Goal: Task Accomplishment & Management: Manage account settings

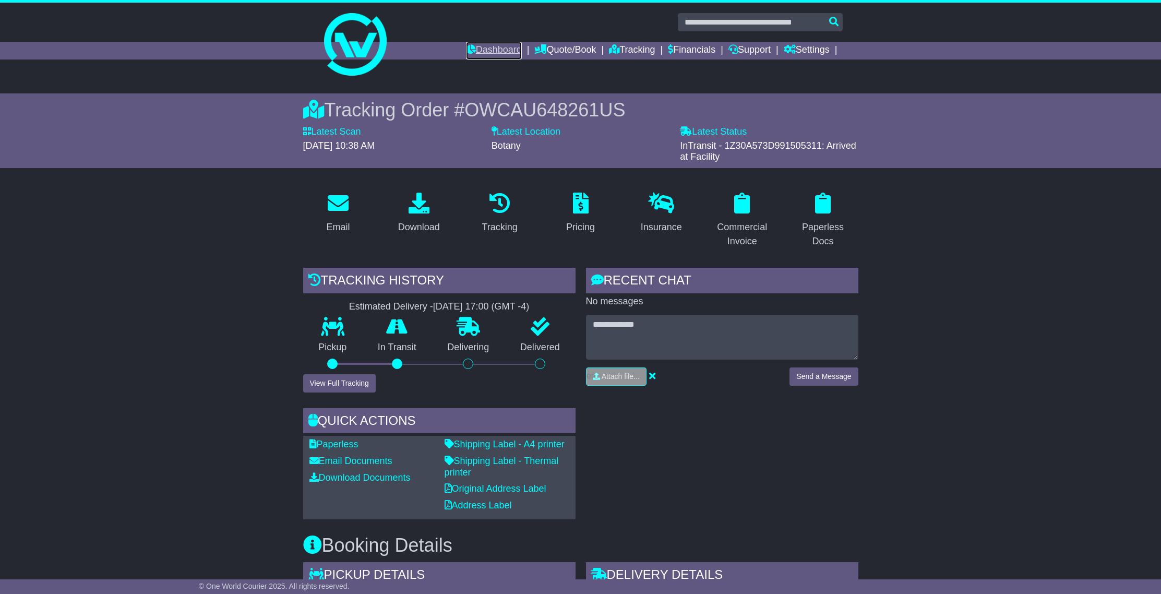
click at [491, 52] on link "Dashboard" at bounding box center [494, 51] width 56 height 18
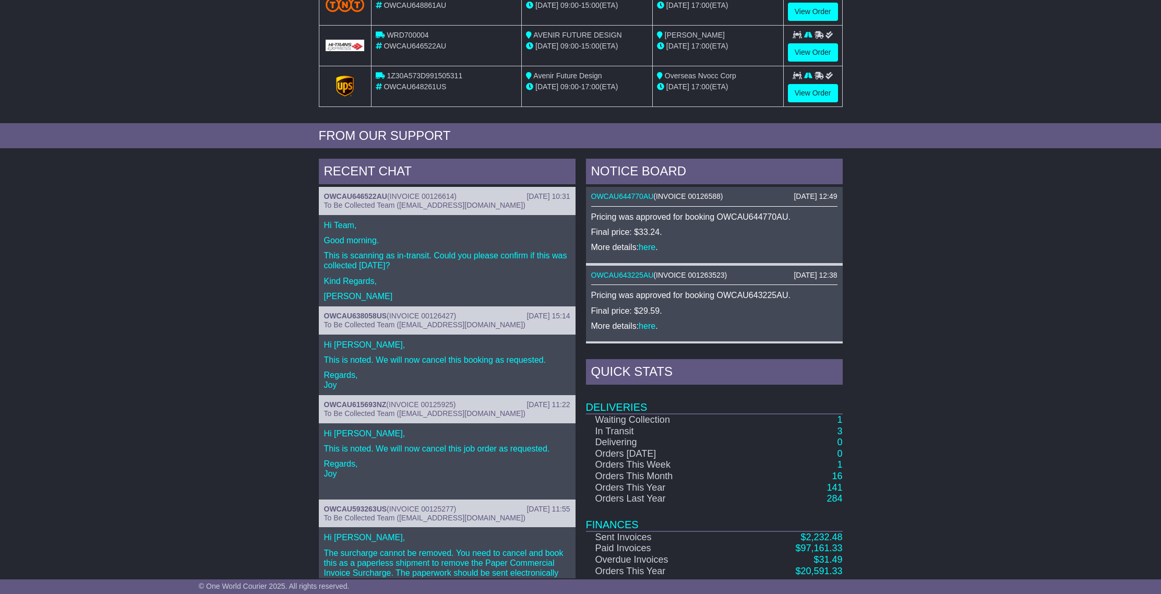
scroll to position [318, 0]
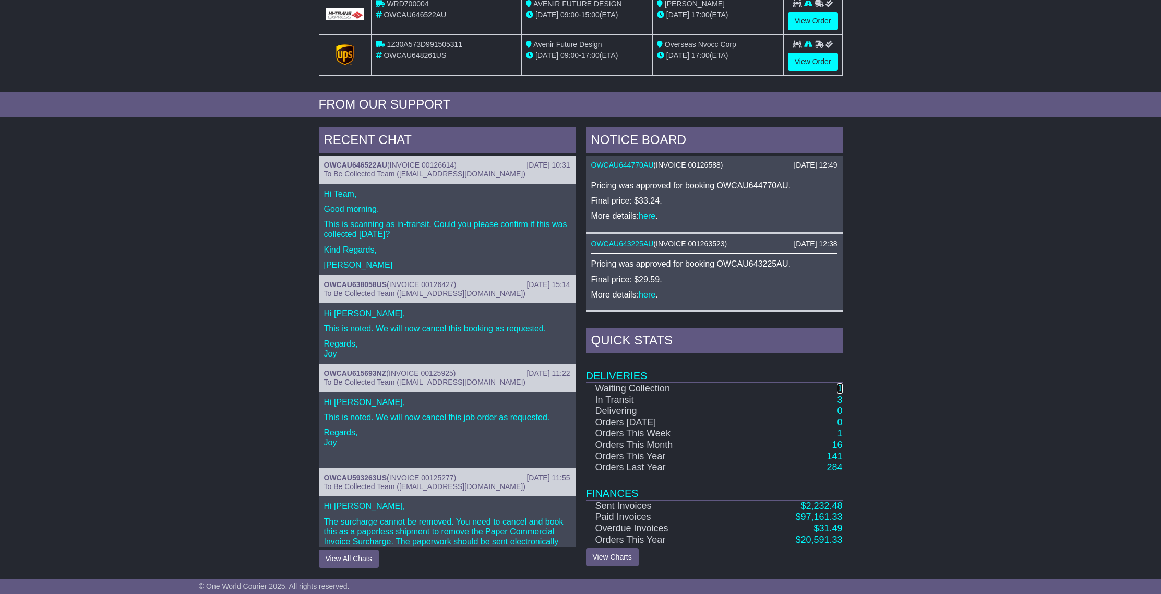
click at [841, 388] on link "1" at bounding box center [839, 388] width 5 height 10
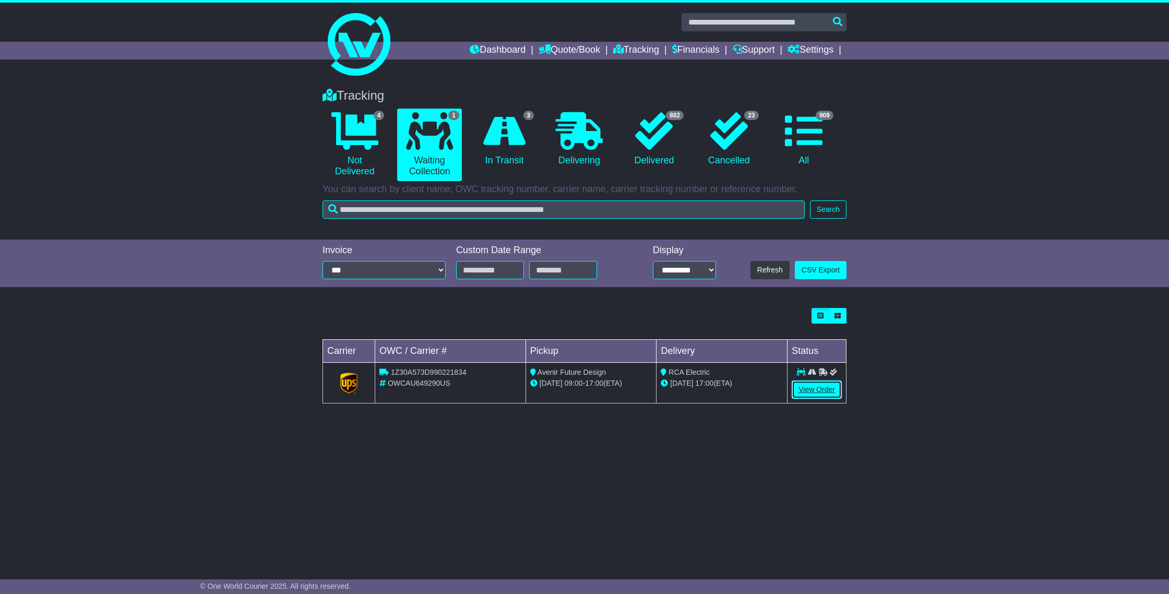
click at [826, 384] on link "View Order" at bounding box center [817, 389] width 50 height 18
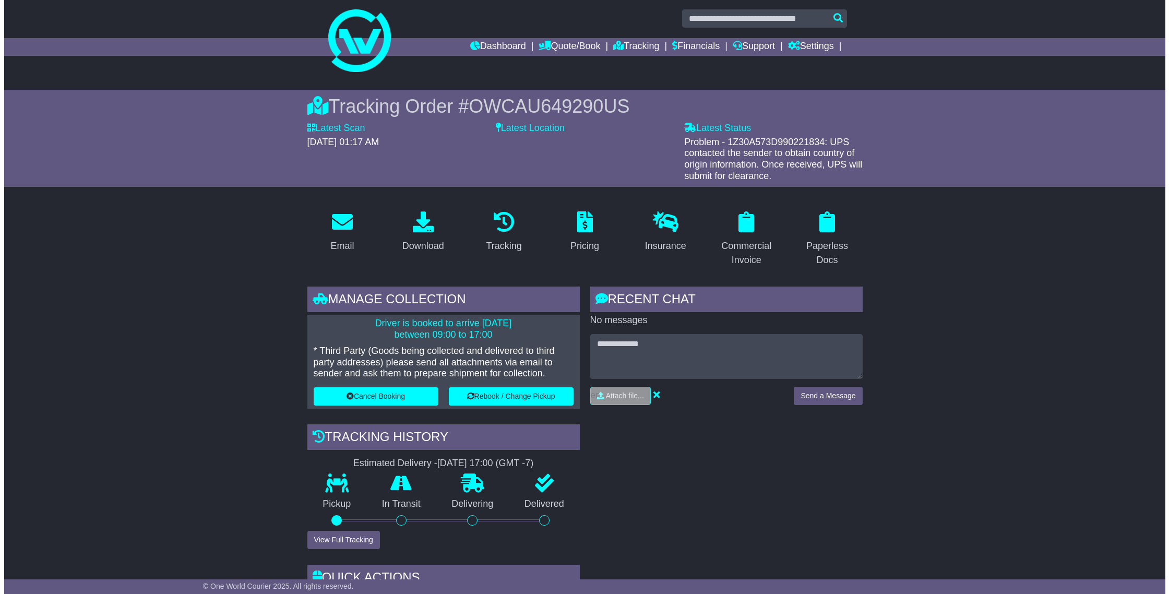
scroll to position [4, 0]
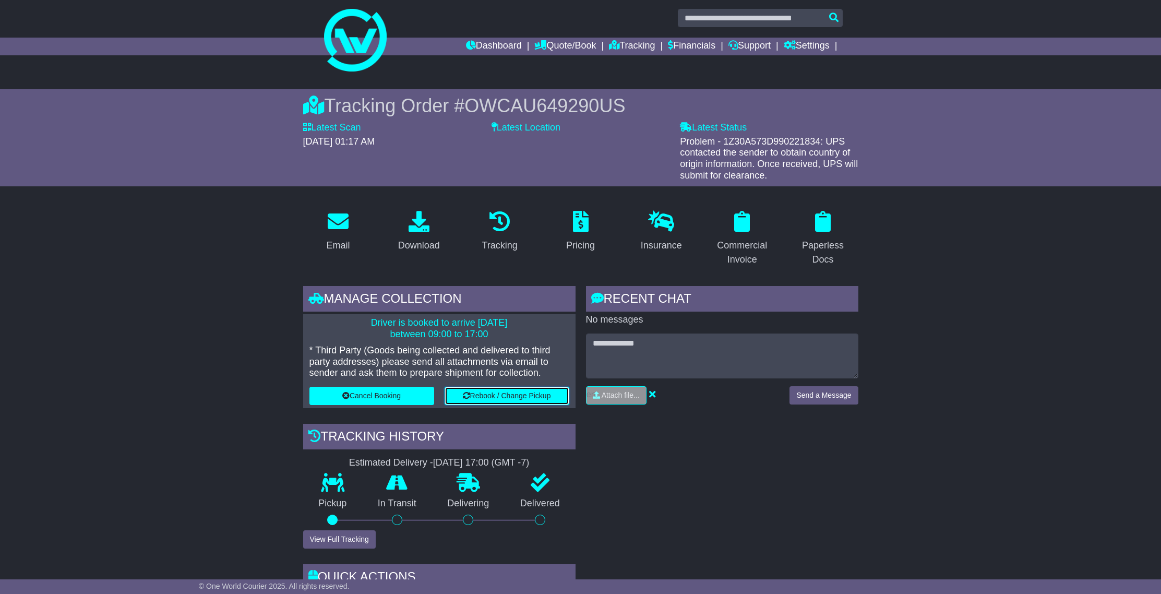
click at [488, 396] on button "Rebook / Change Pickup" at bounding box center [507, 396] width 125 height 18
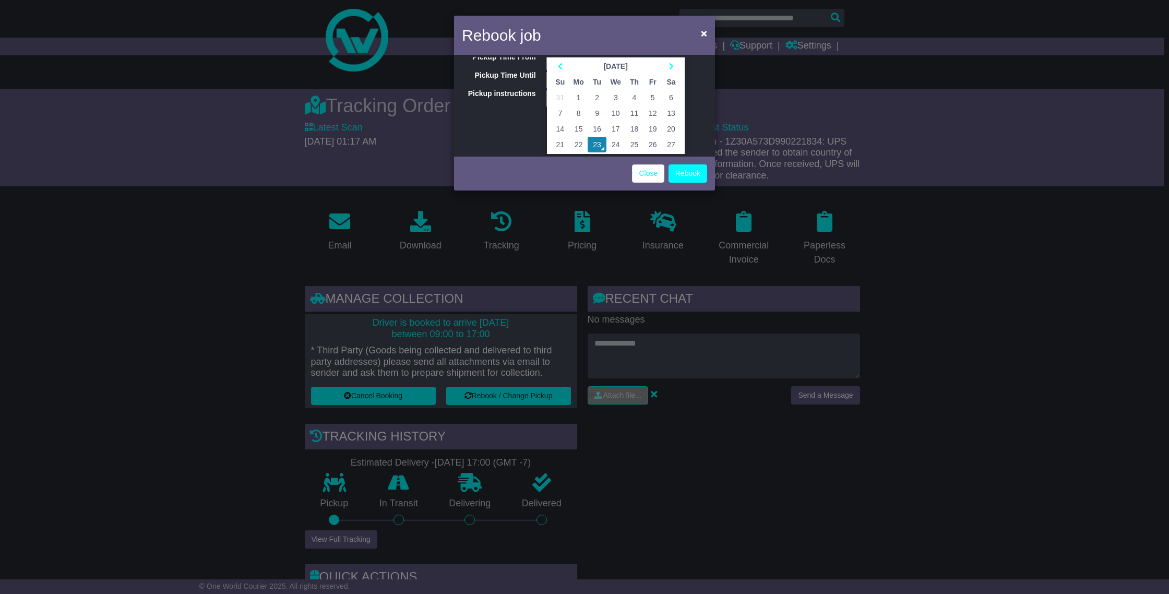
scroll to position [40, 0]
click at [612, 142] on td "24" at bounding box center [615, 144] width 19 height 16
type input "**********"
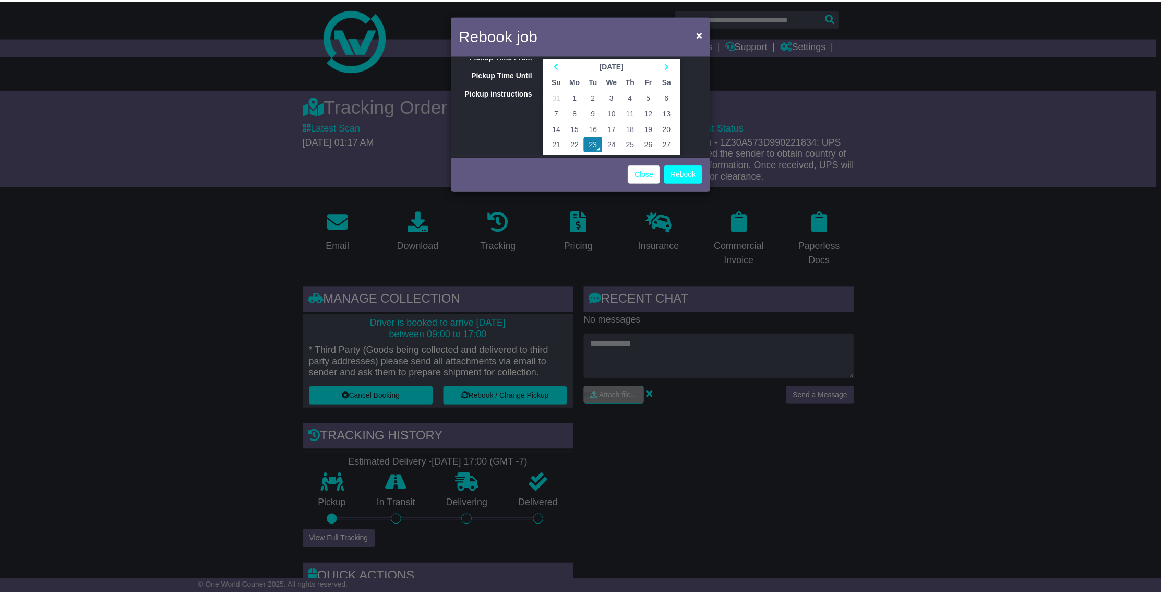
scroll to position [0, 0]
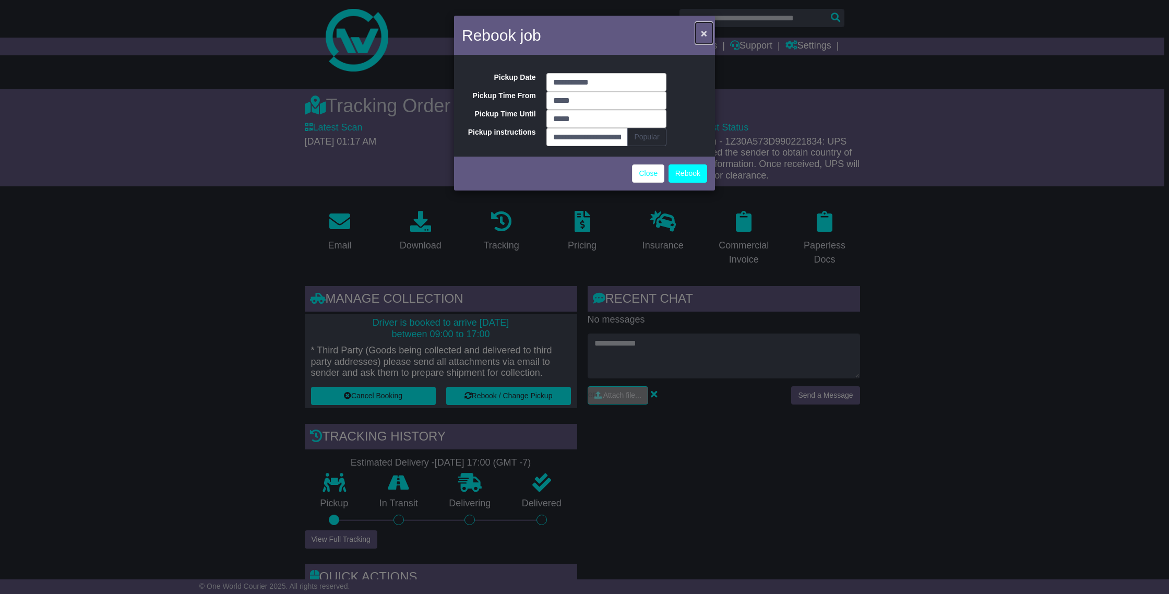
click at [703, 34] on span "×" at bounding box center [704, 33] width 6 height 12
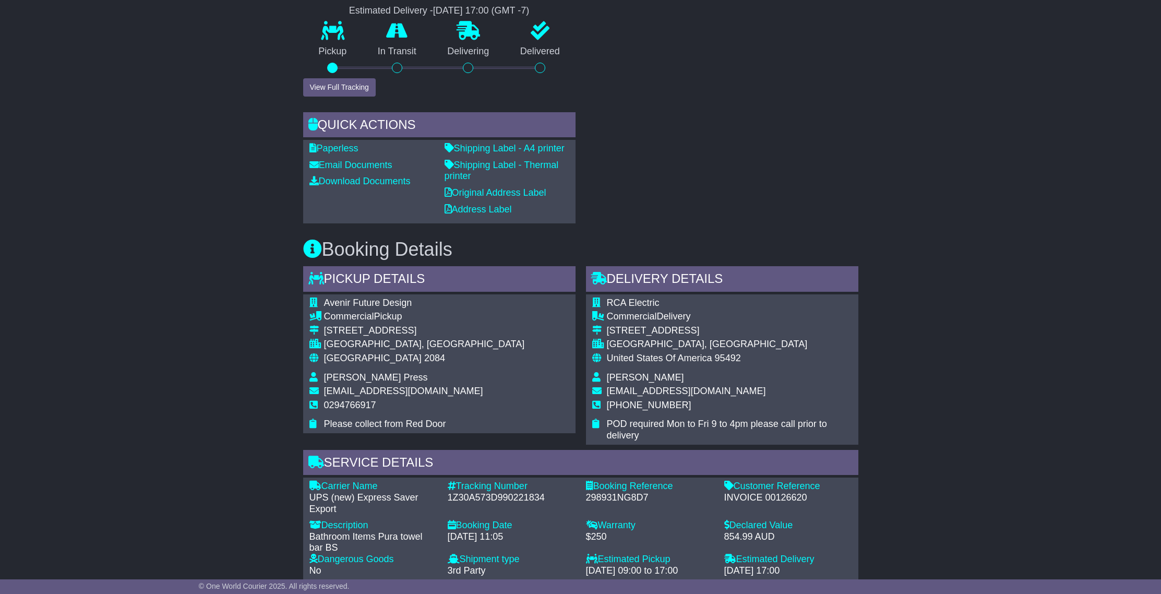
scroll to position [456, 0]
